Goal: Transaction & Acquisition: Obtain resource

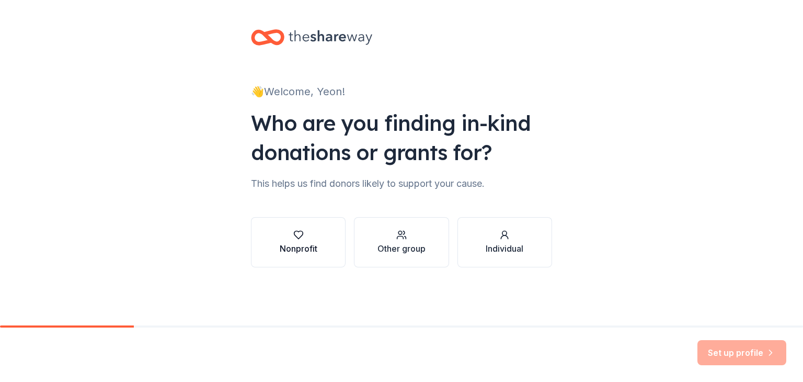
click at [307, 243] on div "Nonprofit" at bounding box center [299, 248] width 38 height 13
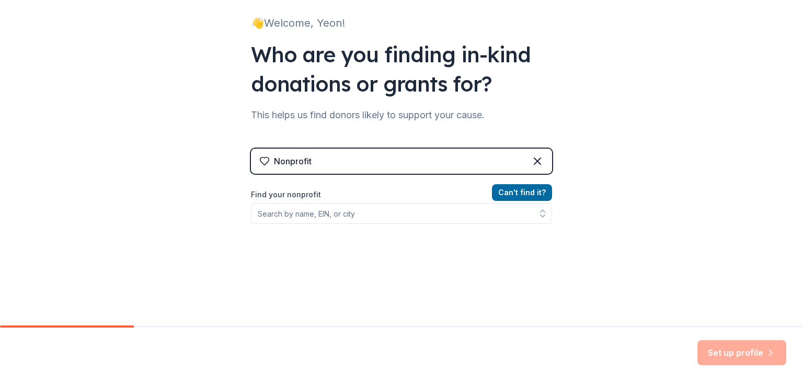
scroll to position [70, 0]
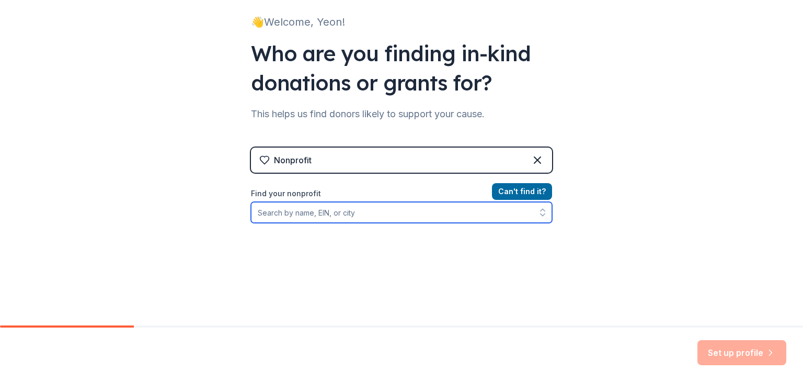
click at [280, 211] on input "Find your nonprofit" at bounding box center [401, 212] width 301 height 21
click at [313, 210] on input "Find your nonprofit" at bounding box center [401, 212] width 301 height 21
paste input "[US_EMPLOYER_IDENTIFICATION_NUMBER]"
type input "[US_EMPLOYER_IDENTIFICATION_NUMBER]"
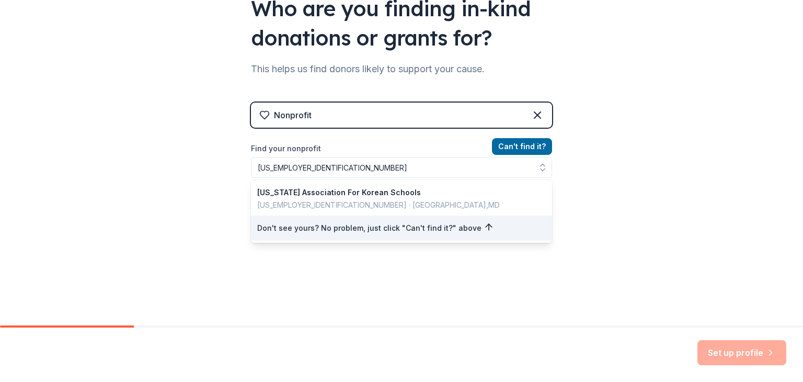
scroll to position [105, 0]
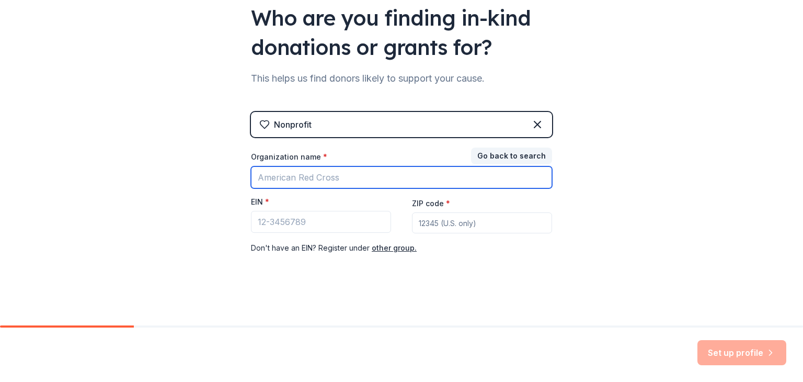
click at [385, 177] on input "Organization name *" at bounding box center [401, 177] width 301 height 22
type input "ㅉ"
type input "Washington Association for Korean Schools"
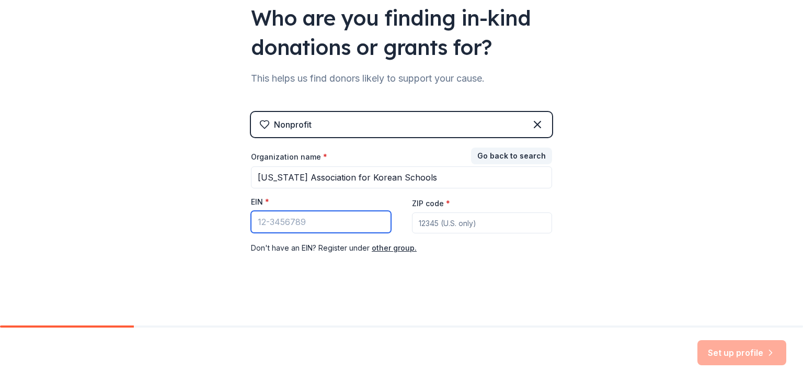
click at [305, 225] on input "EIN *" at bounding box center [321, 222] width 140 height 22
paste input "51-0645383"
type input "51-0645383"
click at [420, 221] on input "ZIP code *" at bounding box center [482, 222] width 140 height 21
click at [523, 224] on input "ZIP code *" at bounding box center [482, 222] width 140 height 21
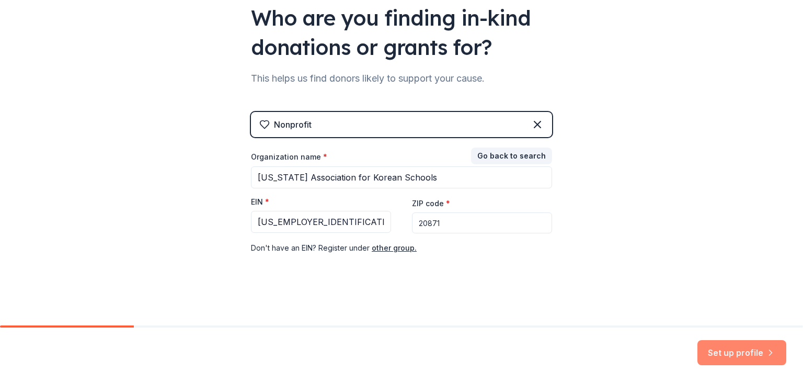
type input "20871"
click at [730, 350] on button "Set up profile" at bounding box center [742, 352] width 89 height 25
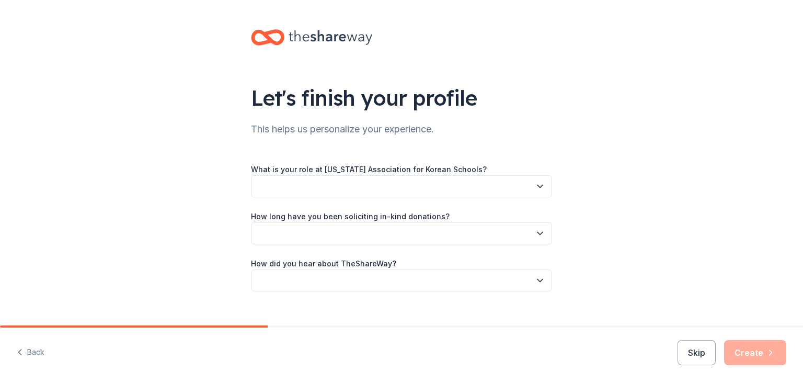
scroll to position [16, 0]
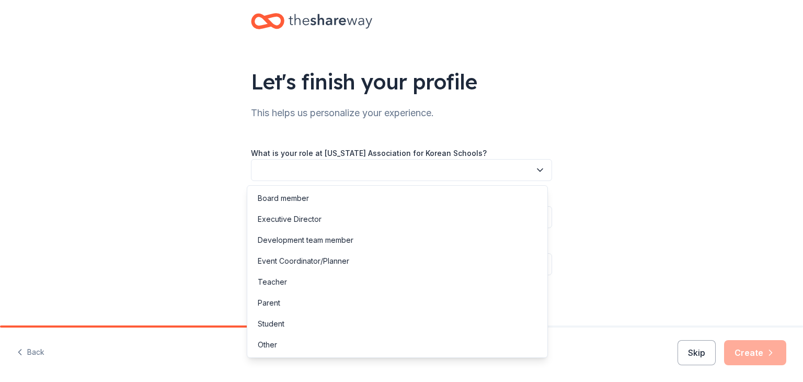
click at [535, 168] on icon "button" at bounding box center [540, 170] width 10 height 10
click at [503, 199] on div "Board member" at bounding box center [397, 198] width 296 height 21
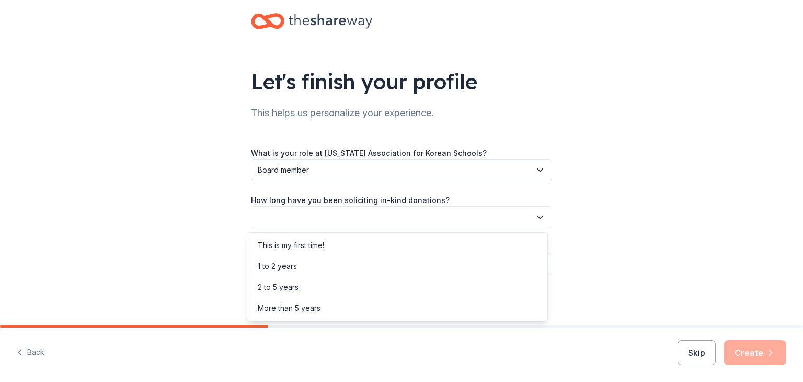
click at [538, 216] on icon "button" at bounding box center [540, 217] width 5 height 3
click at [456, 244] on div "This is my first time!" at bounding box center [397, 245] width 296 height 21
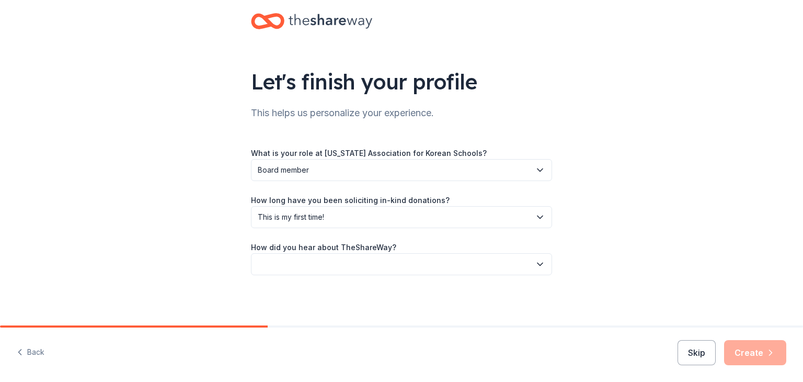
click at [539, 264] on icon "button" at bounding box center [540, 264] width 10 height 10
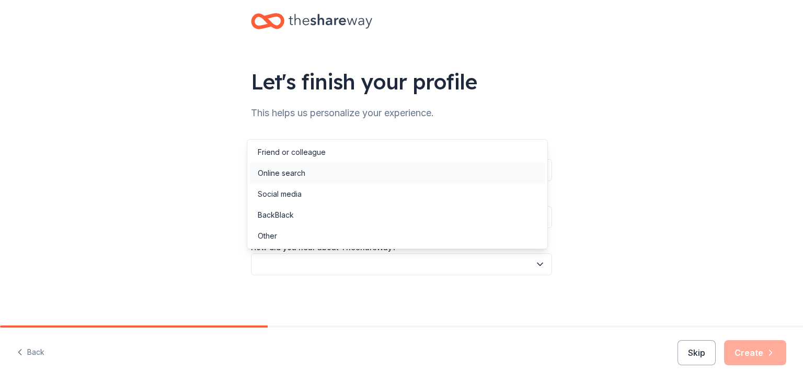
click at [285, 176] on div "Online search" at bounding box center [282, 173] width 48 height 13
click at [536, 266] on icon "button" at bounding box center [540, 264] width 10 height 10
click at [757, 353] on div "Let's finish your profile This helps us personalize your experience. What is yo…" at bounding box center [401, 191] width 803 height 382
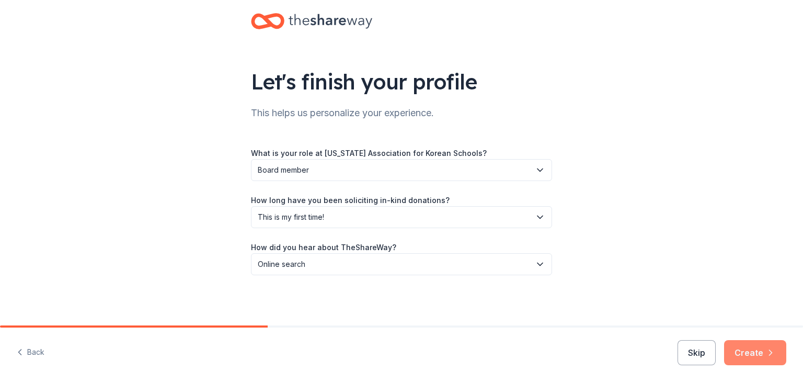
click at [752, 351] on button "Create" at bounding box center [755, 352] width 62 height 25
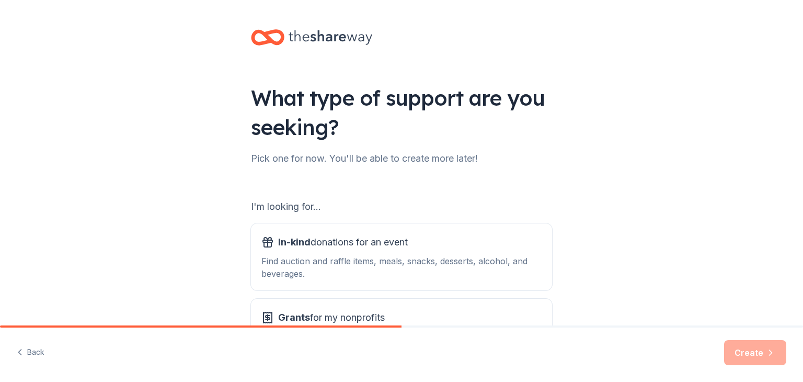
click at [227, 239] on div "What type of support are you seeking? Pick one for now. You'll be able to creat…" at bounding box center [401, 211] width 803 height 422
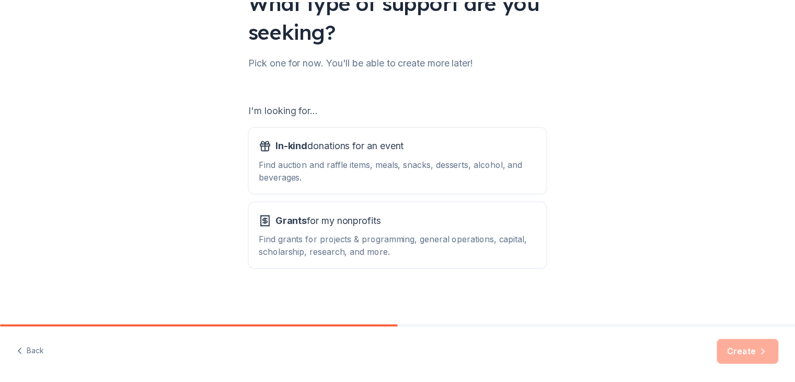
scroll to position [96, 0]
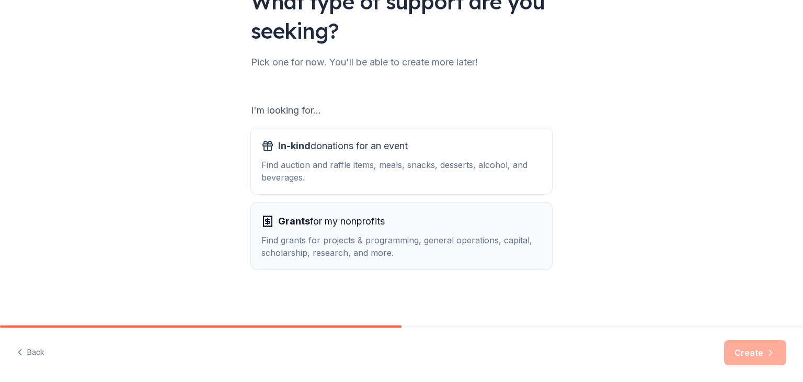
click at [453, 245] on div "Find grants for projects & programming, general operations, capital, scholarshi…" at bounding box center [401, 246] width 280 height 25
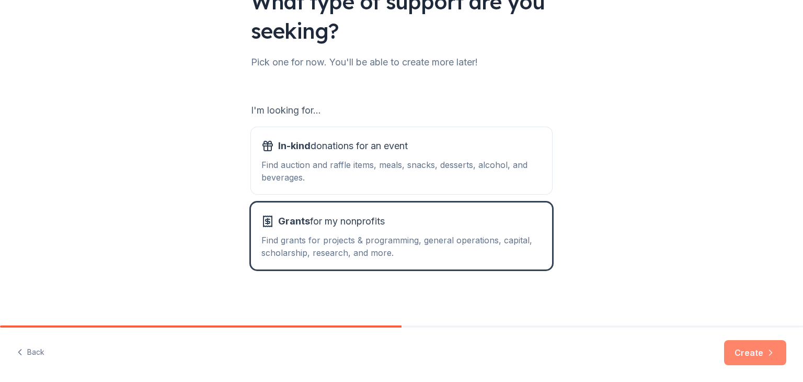
click at [757, 352] on button "Create" at bounding box center [755, 352] width 62 height 25
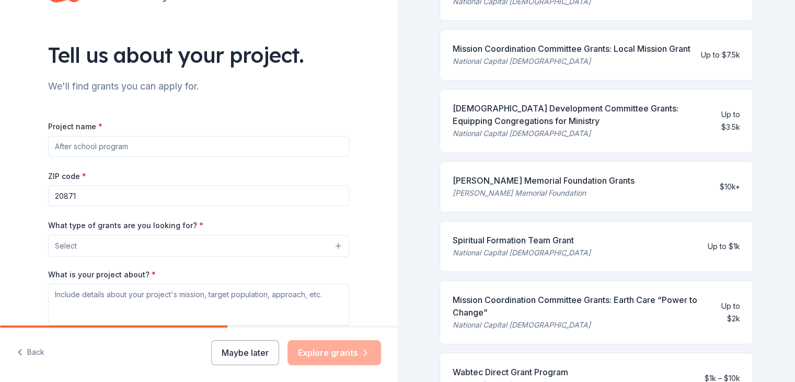
scroll to position [262, 0]
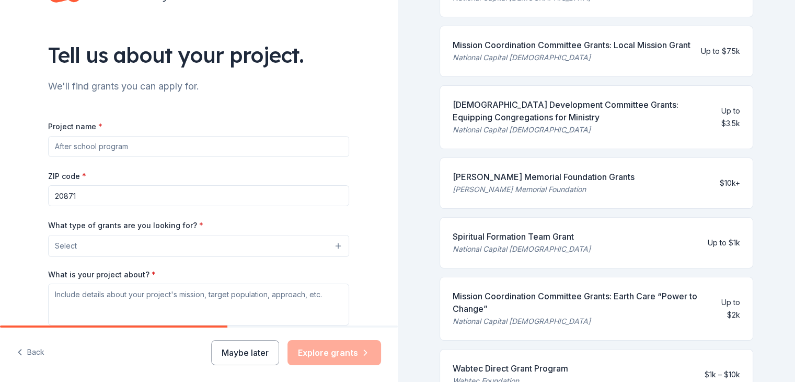
click at [125, 147] on input "Project name *" at bounding box center [198, 146] width 301 height 21
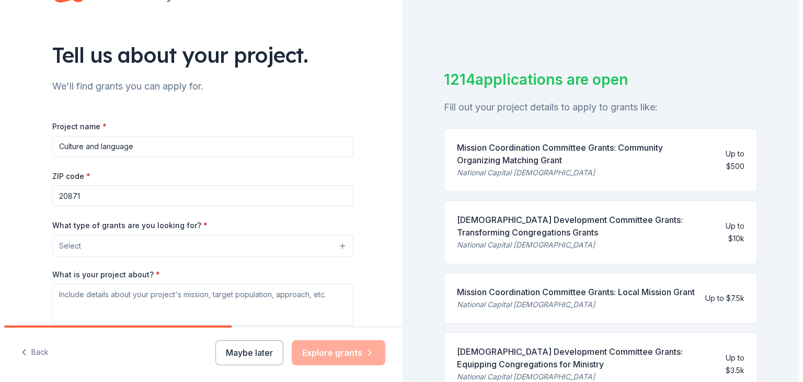
scroll to position [24, 0]
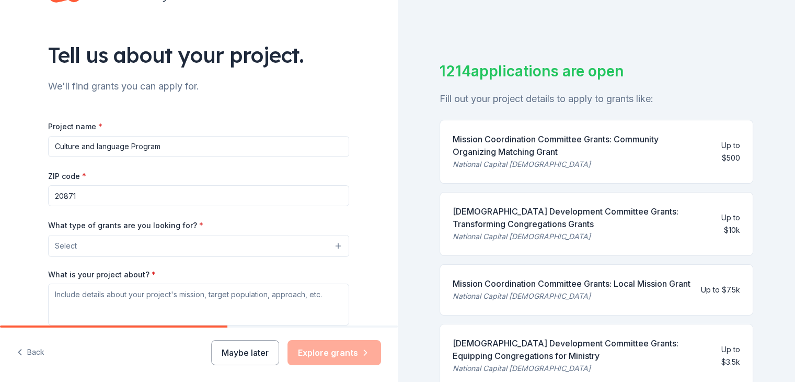
type input "Culture and language Program"
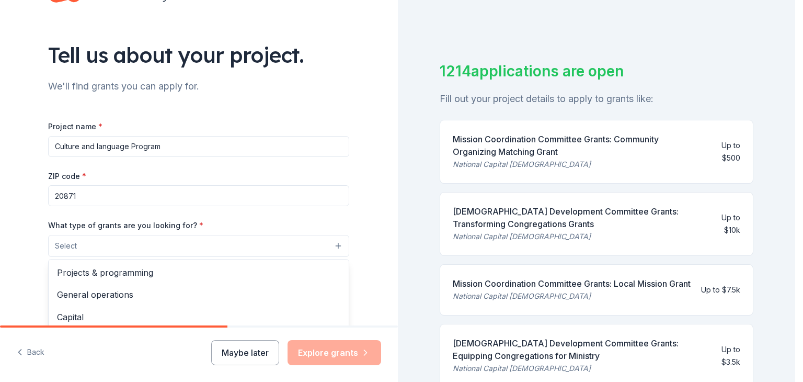
click at [333, 245] on button "Select" at bounding box center [198, 246] width 301 height 22
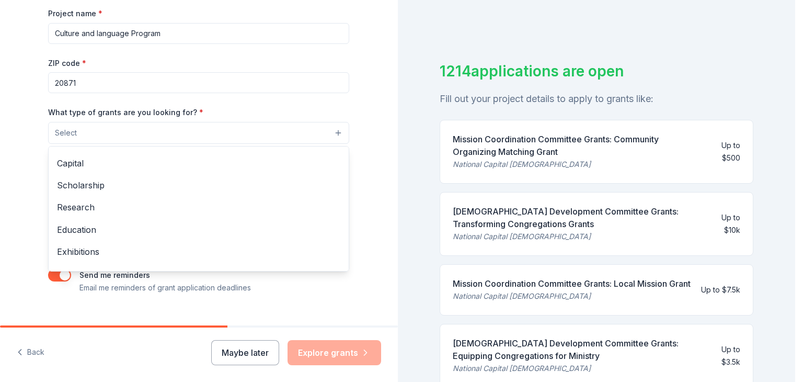
scroll to position [44, 0]
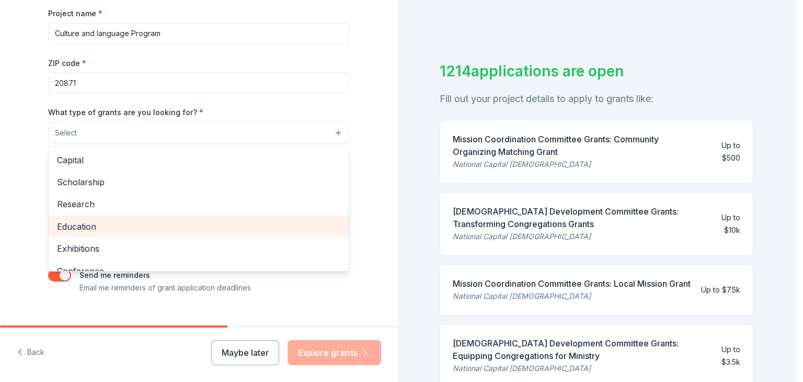
click at [249, 227] on span "Education" at bounding box center [198, 227] width 283 height 14
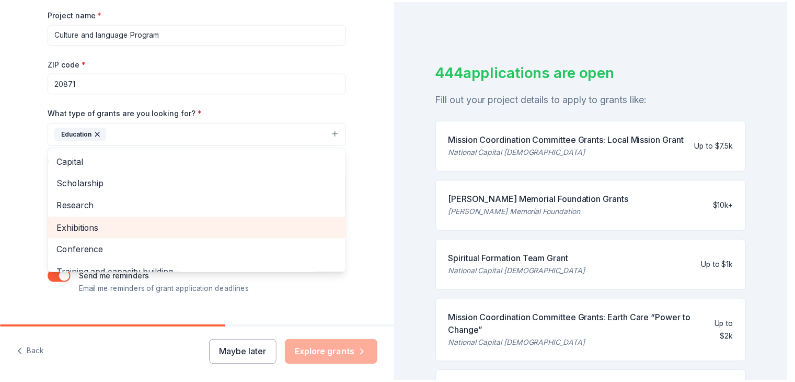
scroll to position [176, 0]
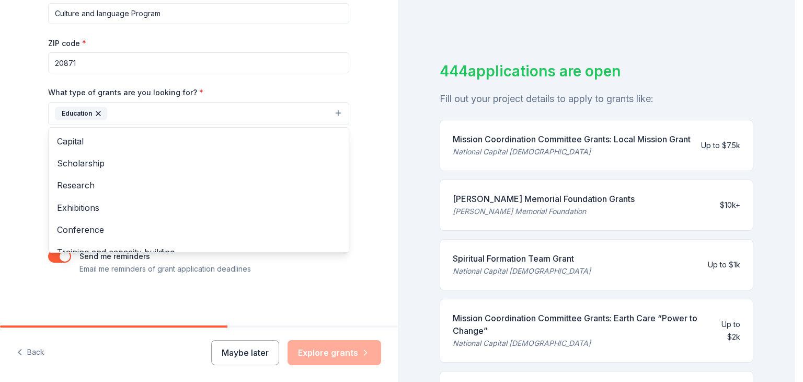
click at [363, 257] on div "Tell us about your project. We'll find grants you can apply for. Project name *…" at bounding box center [199, 74] width 398 height 501
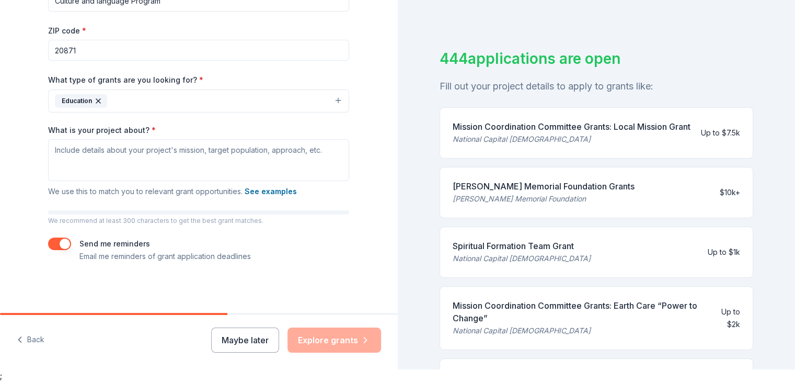
scroll to position [10, 0]
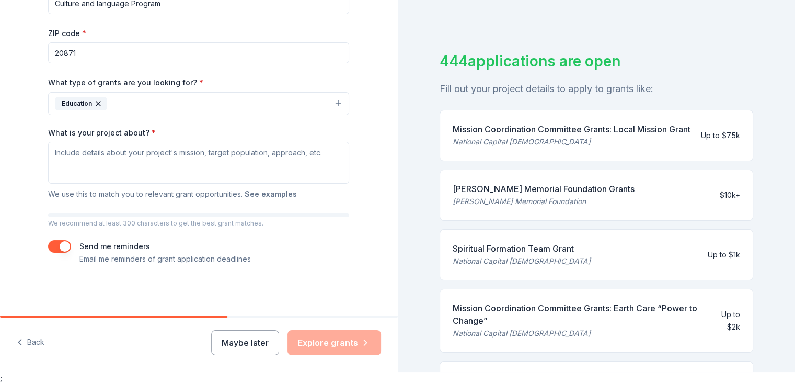
click at [276, 195] on button "See examples" at bounding box center [271, 194] width 52 height 13
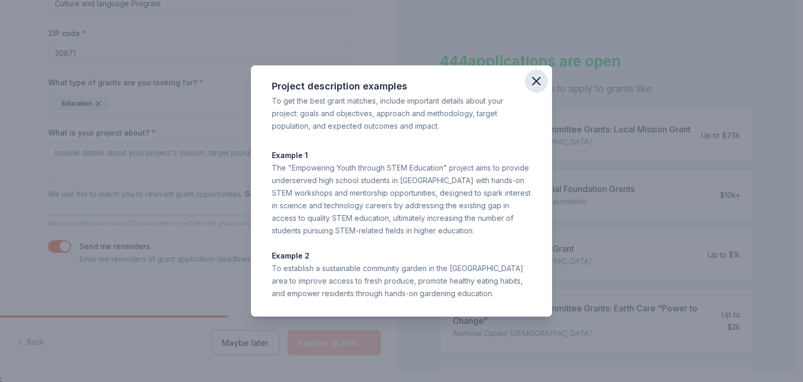
click at [542, 82] on icon "button" at bounding box center [536, 81] width 15 height 15
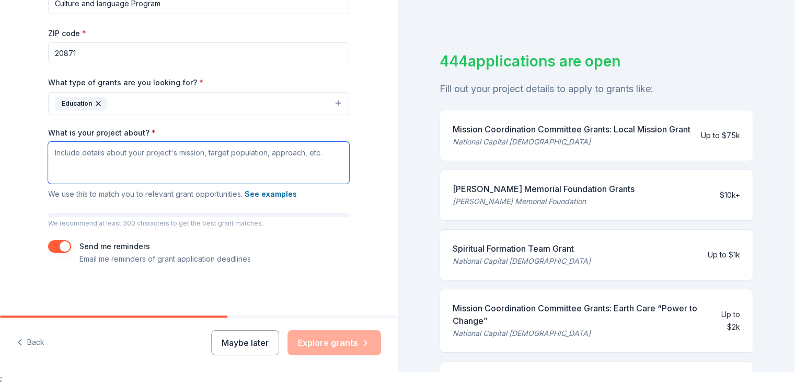
click at [51, 151] on textarea "What is your project about? *" at bounding box center [198, 163] width 301 height 42
paste textarea "I am writing on behalf of the Washington Association for Korean Schools (WAKS),…"
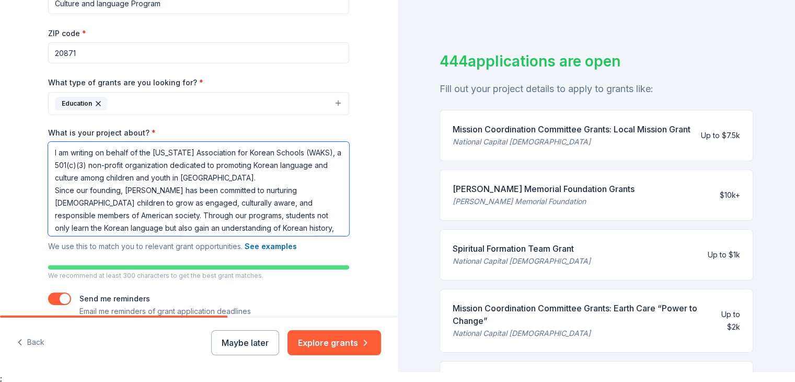
scroll to position [84, 0]
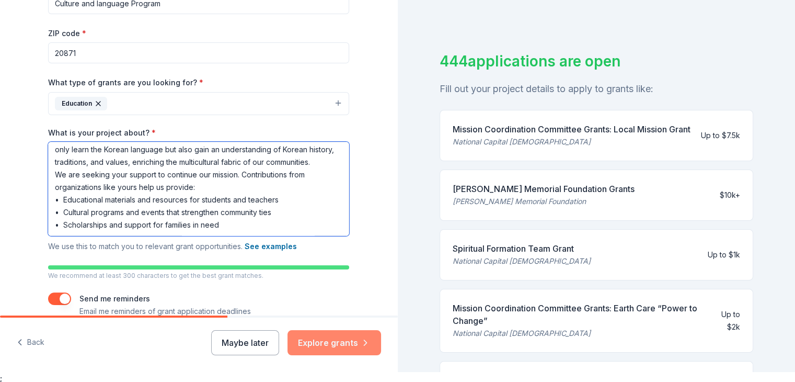
type textarea "I am writing on behalf of the Washington Association for Korean Schools (WAKS),…"
click at [331, 337] on button "Explore grants" at bounding box center [335, 342] width 94 height 25
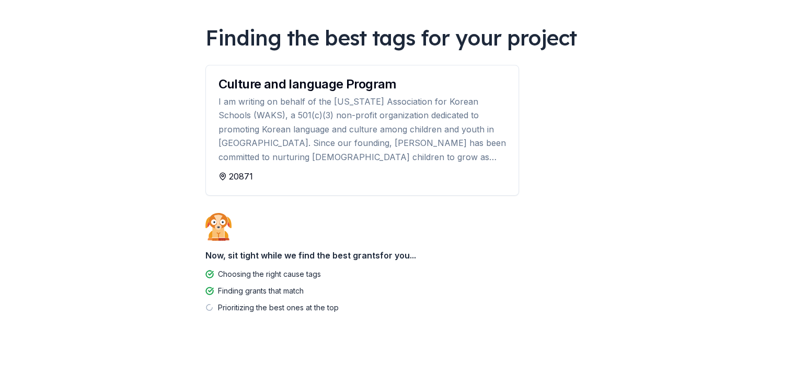
scroll to position [65, 0]
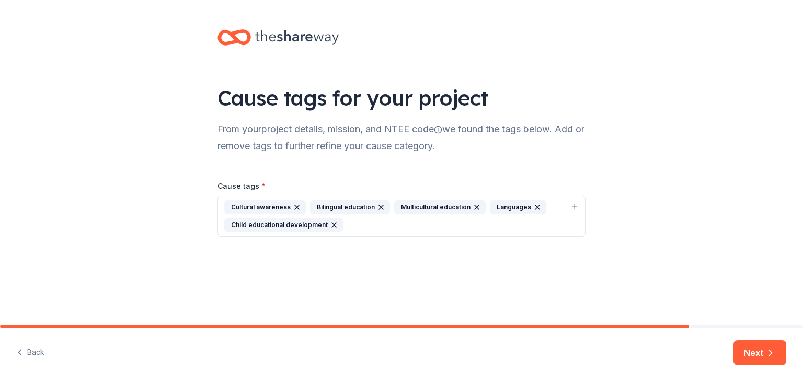
click at [440, 204] on div "Multicultural education" at bounding box center [440, 207] width 92 height 14
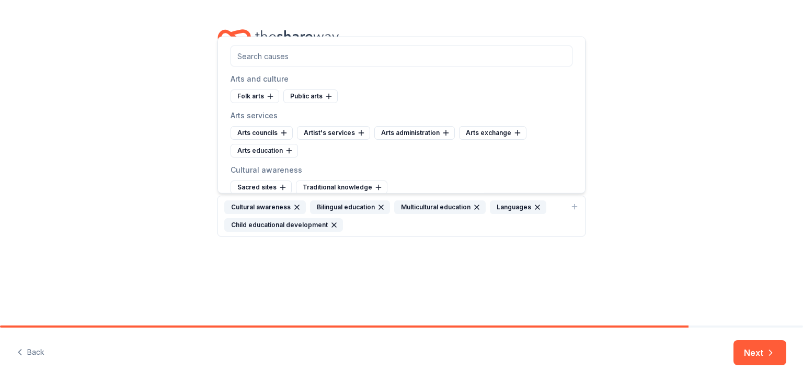
click at [440, 204] on div "Multicultural education" at bounding box center [440, 207] width 92 height 14
click at [420, 231] on button "Cultural awareness Bilingual education Multicultural education Languages Child …" at bounding box center [402, 216] width 368 height 41
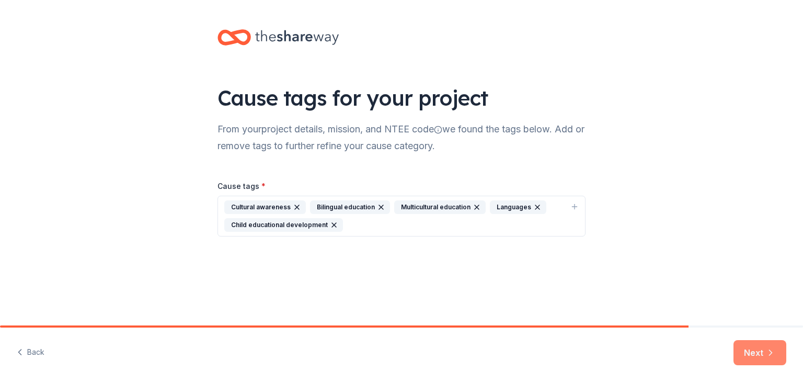
click at [748, 348] on button "Next" at bounding box center [760, 352] width 53 height 25
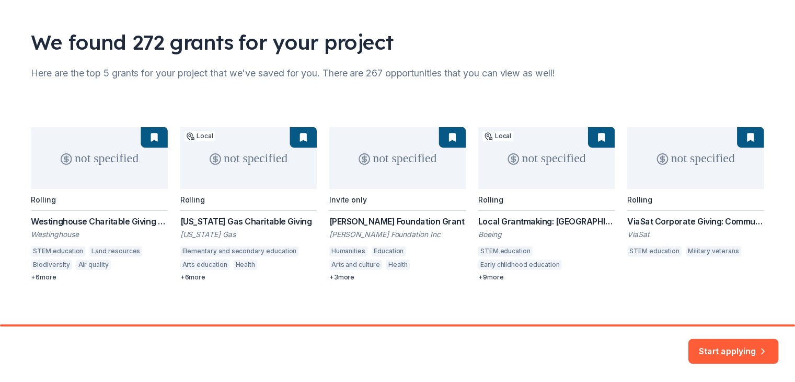
scroll to position [65, 0]
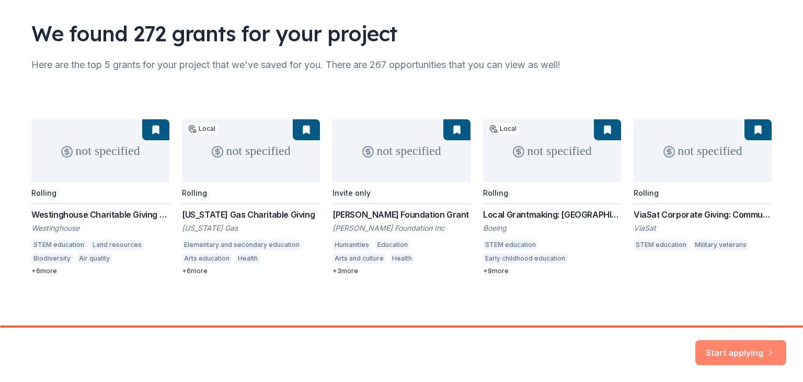
click at [761, 342] on button "Start applying" at bounding box center [740, 346] width 91 height 25
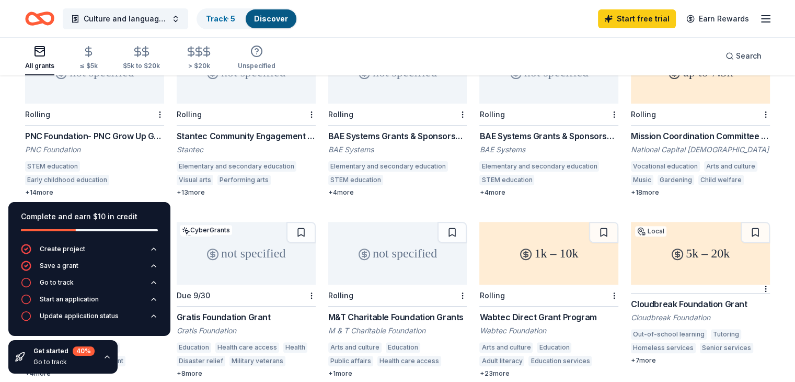
scroll to position [325, 0]
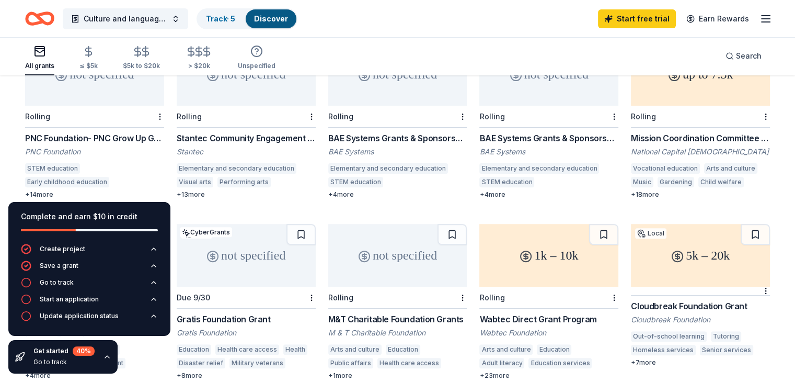
click at [69, 163] on div "STEM education" at bounding box center [52, 168] width 55 height 10
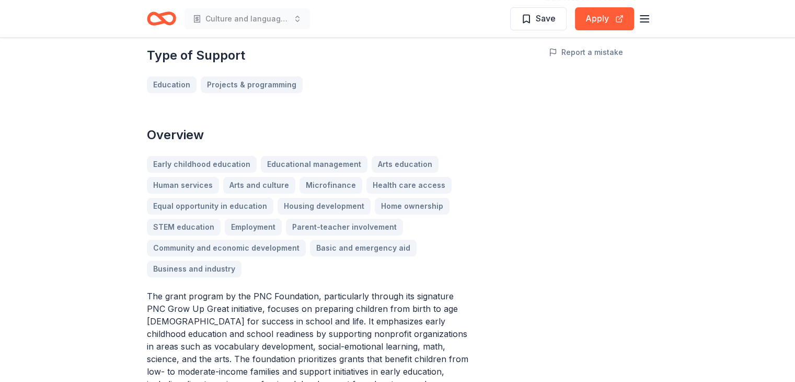
scroll to position [249, 0]
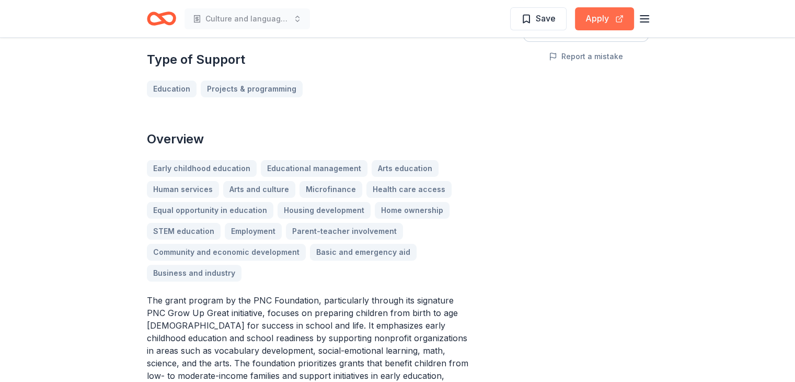
click at [600, 22] on button "Apply" at bounding box center [604, 18] width 59 height 23
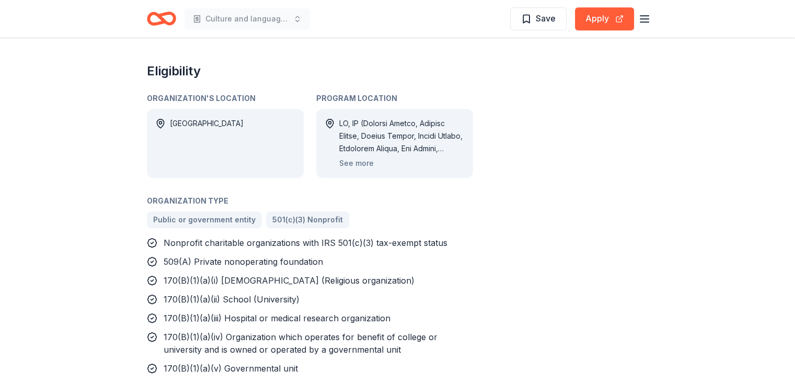
scroll to position [724, 0]
click at [299, 212] on span "501(c)(3) Nonprofit" at bounding box center [307, 218] width 71 height 13
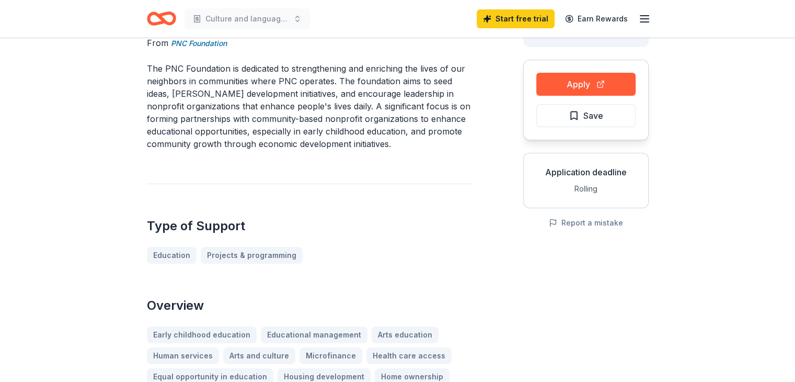
scroll to position [0, 0]
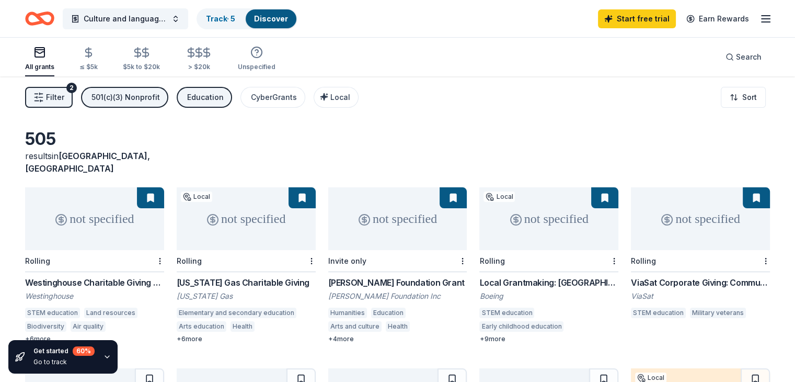
click at [133, 96] on div "501(c)(3) Nonprofit" at bounding box center [126, 97] width 68 height 13
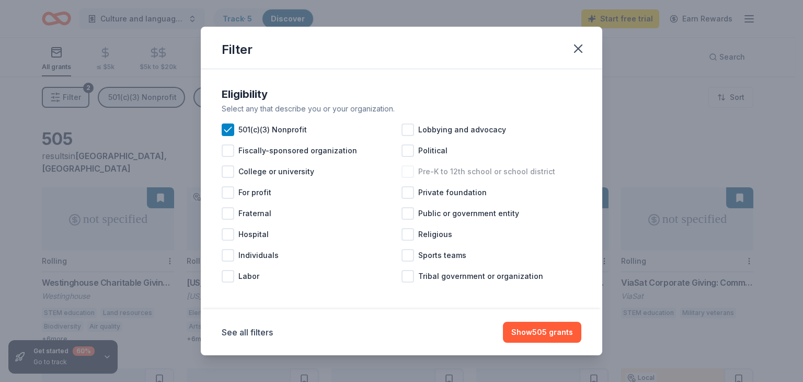
click at [407, 168] on div at bounding box center [408, 171] width 13 height 13
click at [543, 335] on button "Show 486 grants" at bounding box center [541, 332] width 79 height 21
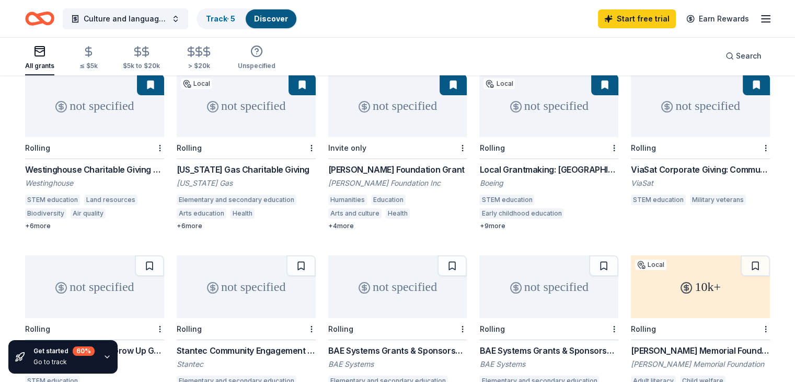
scroll to position [113, 0]
click at [288, 194] on div "Elementary and secondary education" at bounding box center [237, 199] width 120 height 10
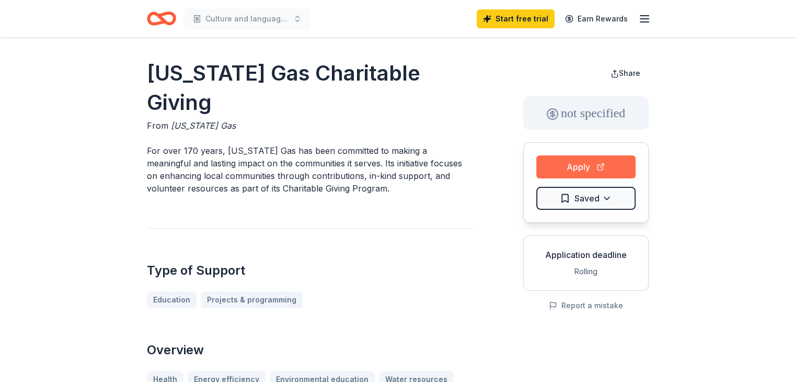
click at [584, 163] on button "Apply" at bounding box center [585, 166] width 99 height 23
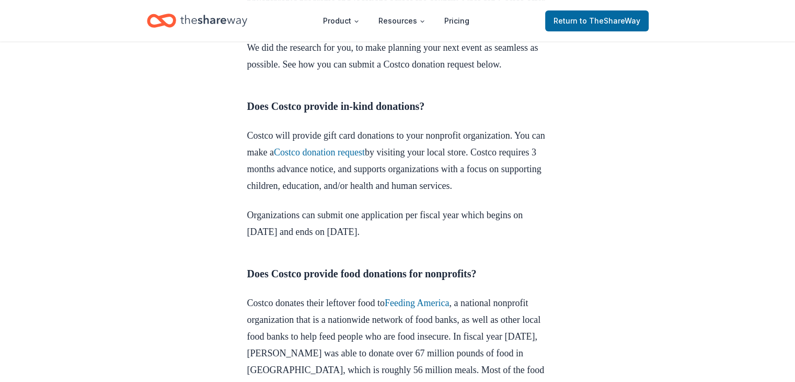
scroll to position [439, 0]
click at [352, 156] on link "Costco donation request" at bounding box center [319, 151] width 91 height 10
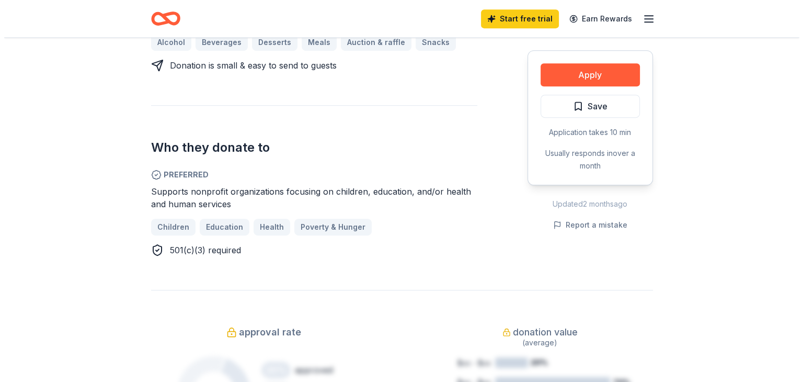
scroll to position [485, 0]
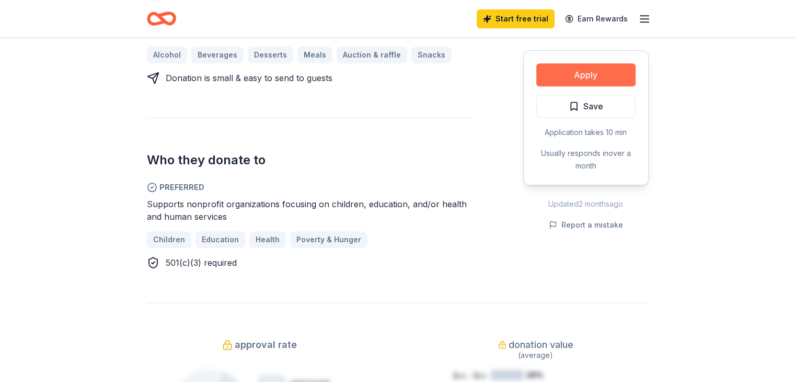
click at [588, 82] on button "Apply" at bounding box center [585, 74] width 99 height 23
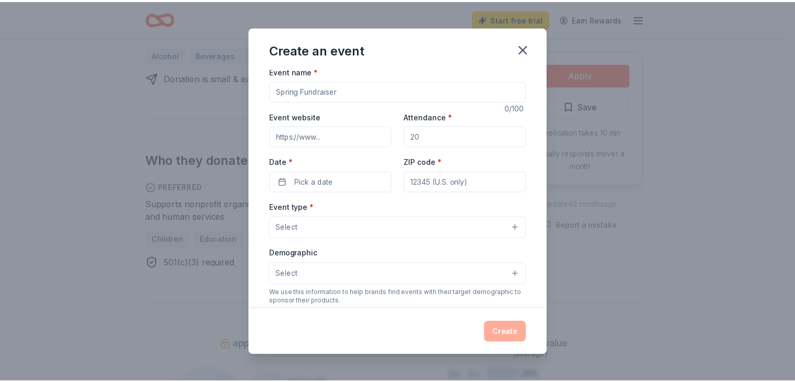
scroll to position [0, 0]
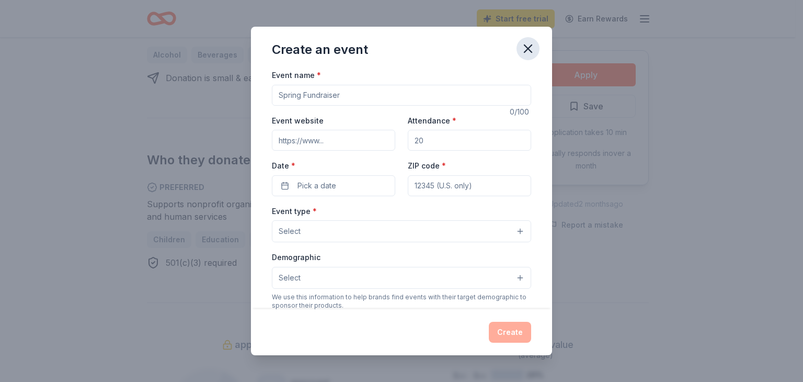
click at [527, 42] on icon "button" at bounding box center [528, 48] width 15 height 15
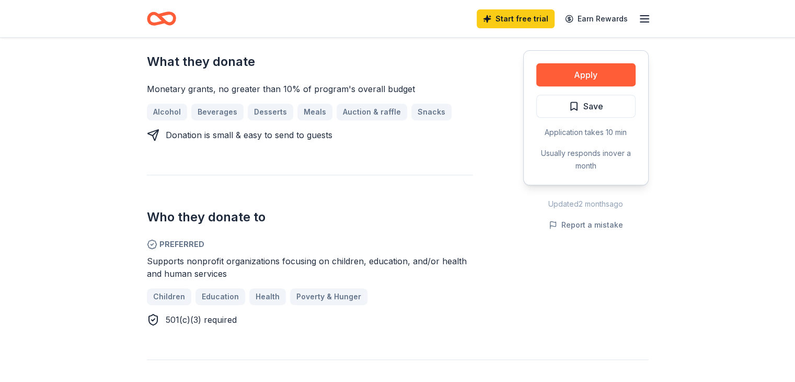
scroll to position [429, 0]
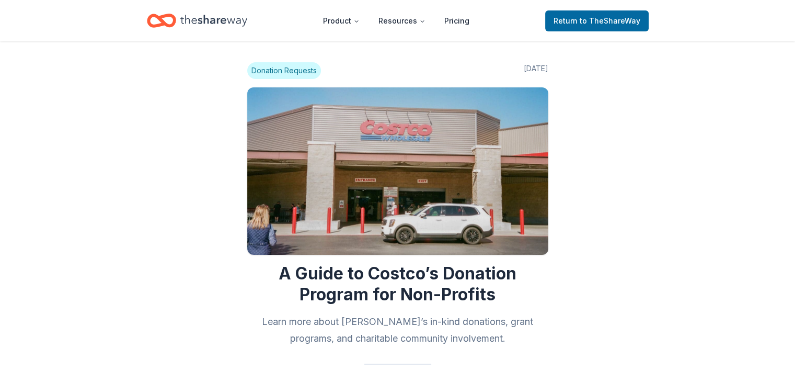
click at [284, 71] on span "Donation Requests" at bounding box center [284, 70] width 74 height 17
click at [288, 64] on span "Donation Requests" at bounding box center [284, 70] width 74 height 17
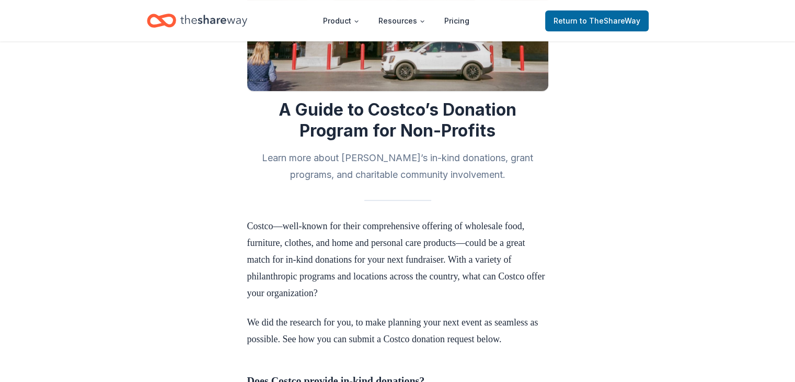
scroll to position [164, 0]
click at [348, 166] on h2 "Learn more about [PERSON_NAME]’s in-kind donations, grant programs, and charita…" at bounding box center [397, 165] width 301 height 33
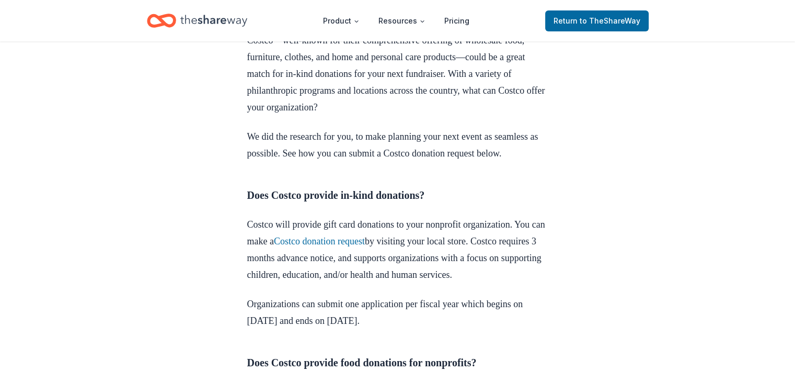
scroll to position [381, 0]
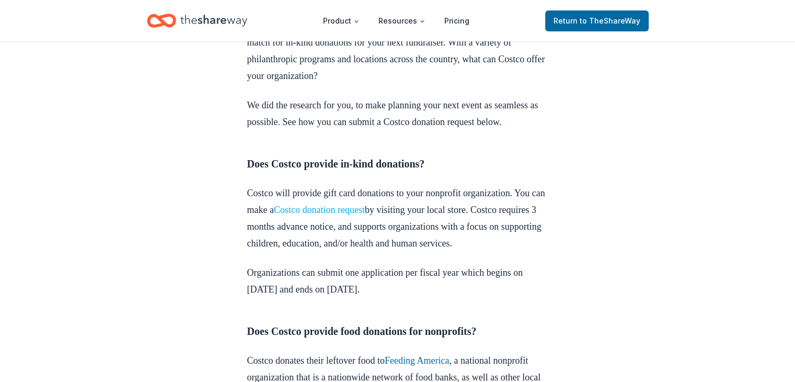
click at [329, 215] on link "Costco donation request" at bounding box center [319, 209] width 91 height 10
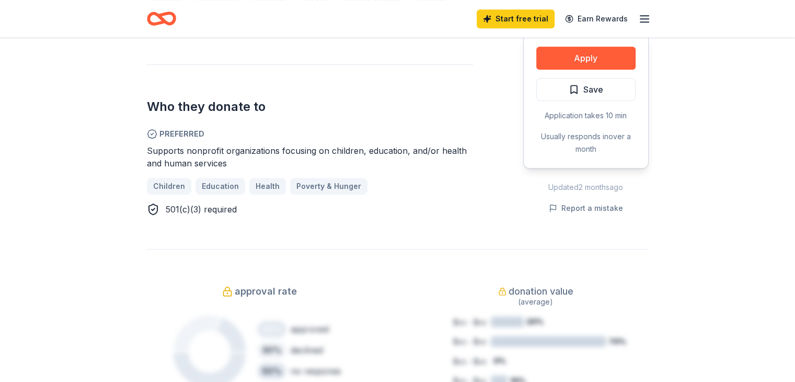
scroll to position [534, 0]
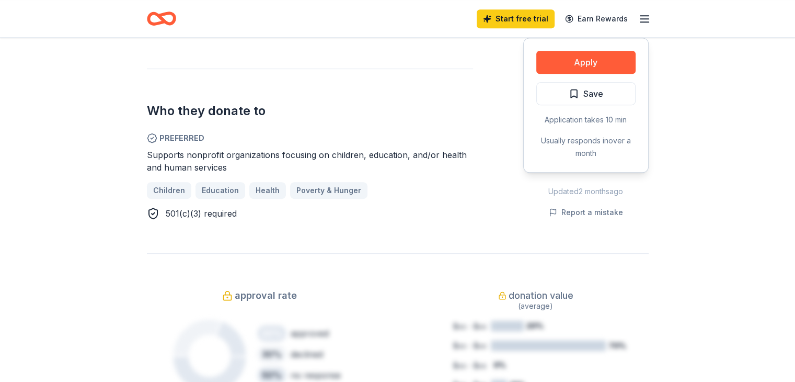
click at [211, 182] on div "Children Education Health Poverty & Hunger" at bounding box center [310, 190] width 326 height 17
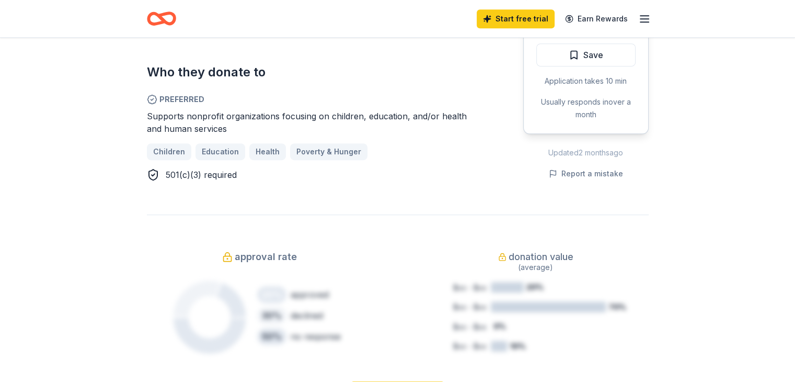
scroll to position [569, 0]
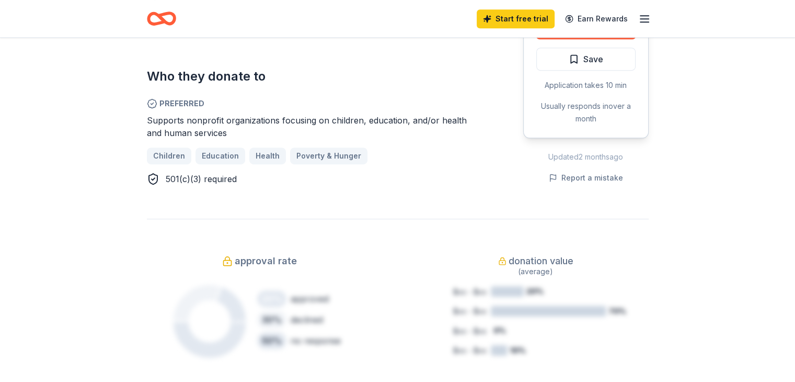
click at [219, 147] on div "Children Education Health Poverty & Hunger" at bounding box center [310, 155] width 326 height 17
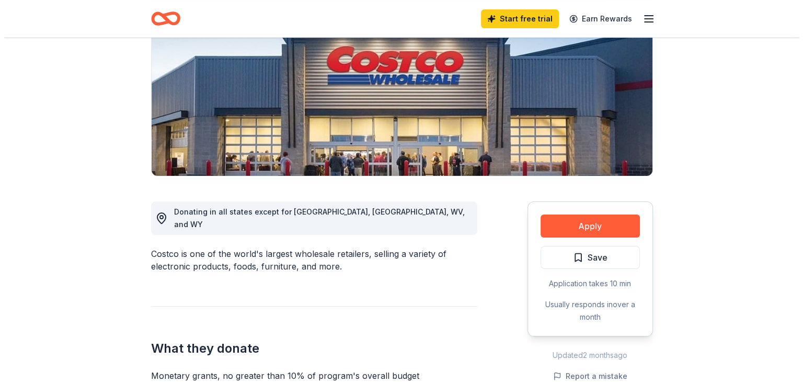
scroll to position [159, 0]
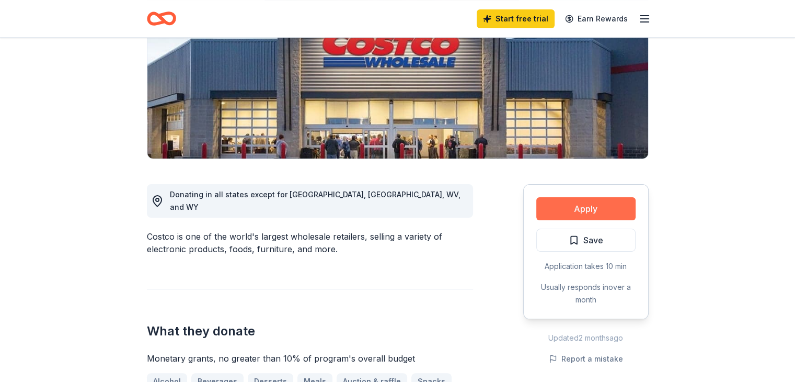
click at [592, 214] on button "Apply" at bounding box center [585, 208] width 99 height 23
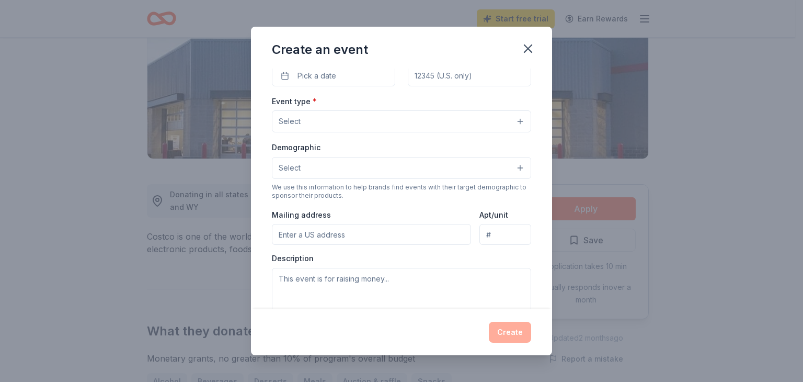
scroll to position [0, 0]
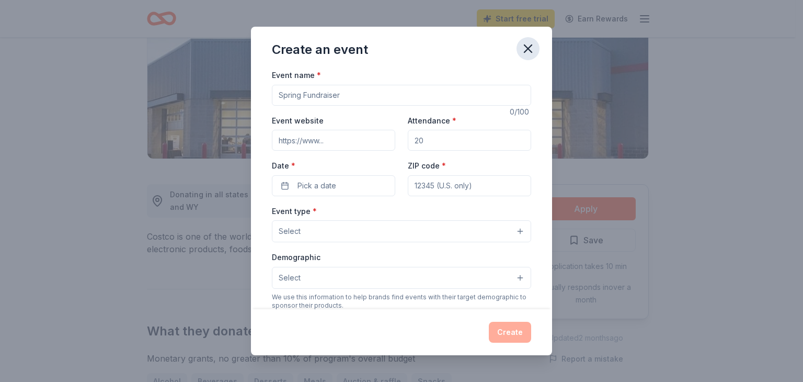
click at [533, 49] on icon "button" at bounding box center [528, 48] width 15 height 15
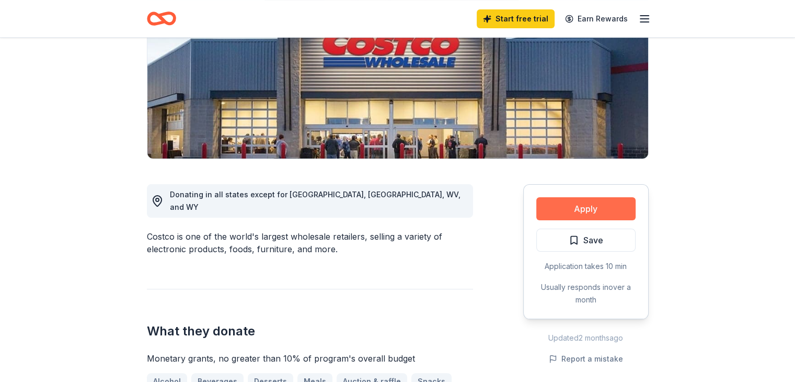
click at [613, 207] on button "Apply" at bounding box center [585, 208] width 99 height 23
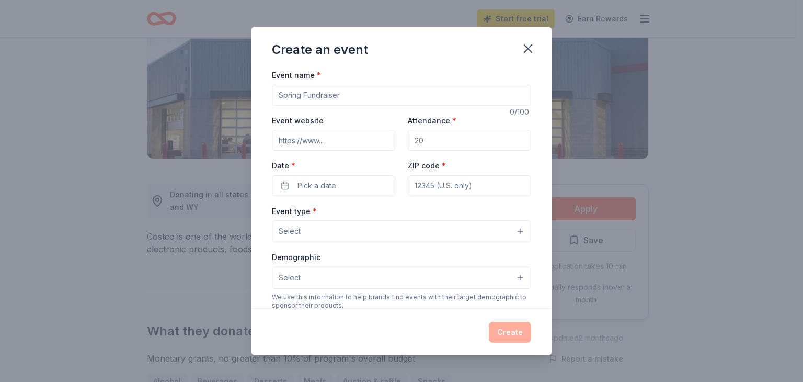
click at [520, 287] on button "Select" at bounding box center [401, 278] width 259 height 22
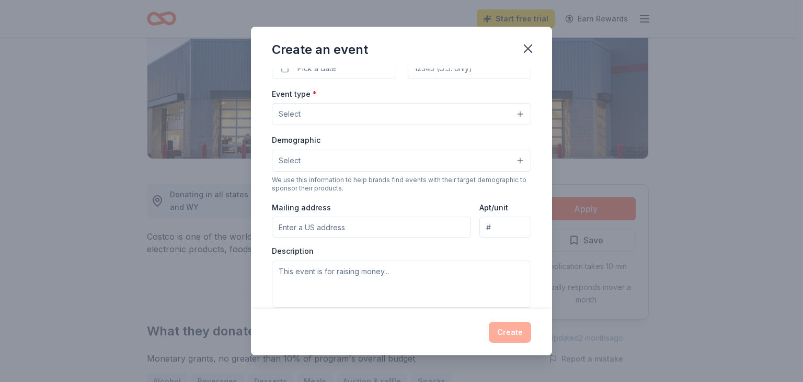
scroll to position [118, 0]
click at [513, 115] on button "Select" at bounding box center [401, 113] width 259 height 22
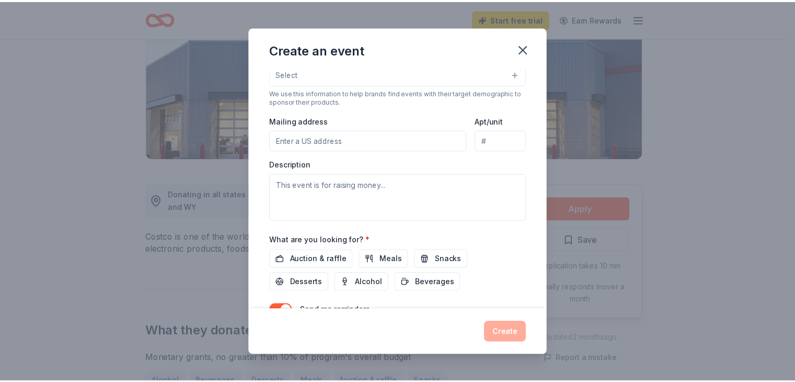
scroll to position [0, 0]
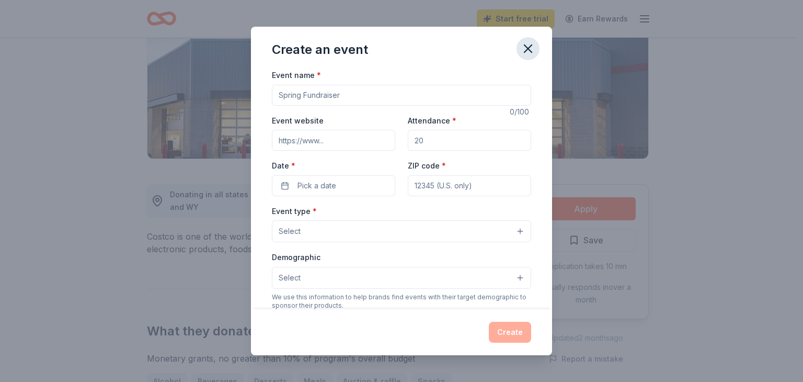
click at [529, 49] on icon "button" at bounding box center [527, 48] width 7 height 7
